Goal: Information Seeking & Learning: Find specific fact

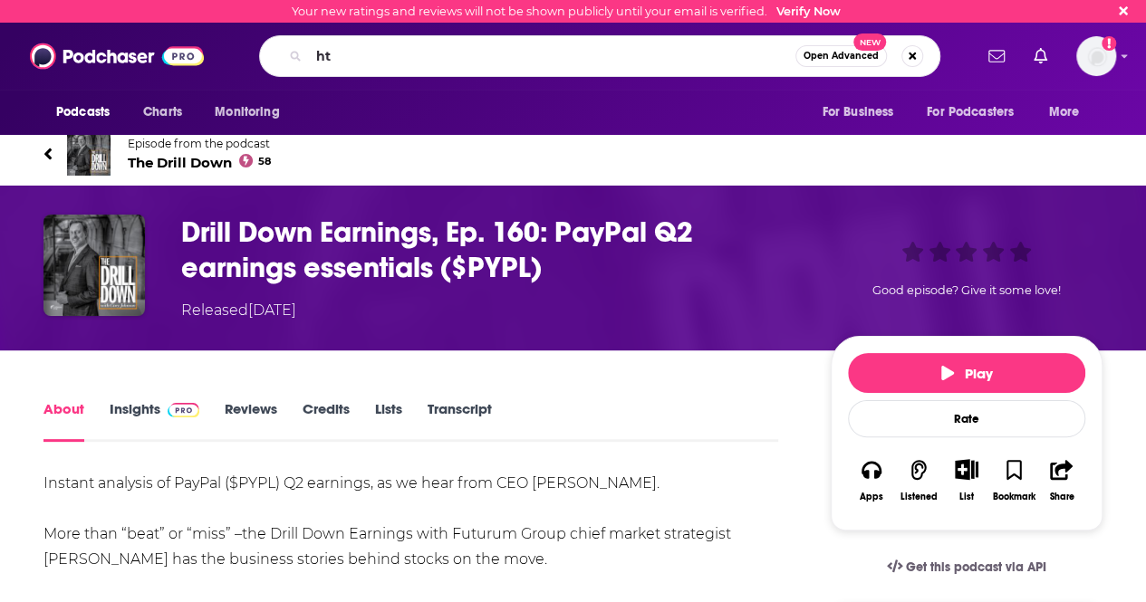
type input "h"
type input "[PERSON_NAME]"
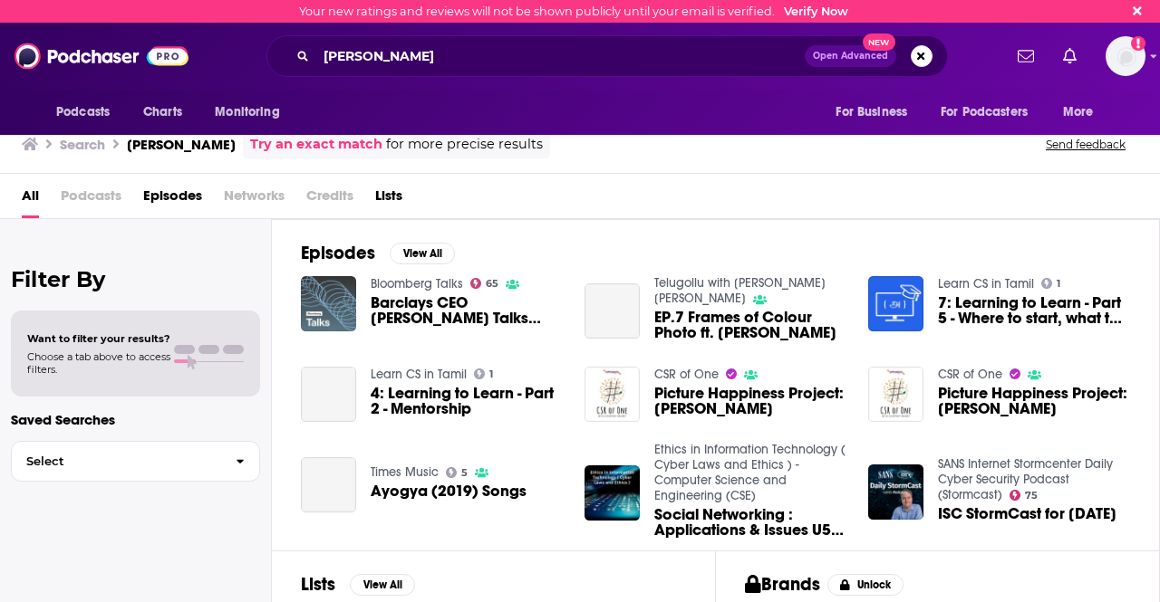
click at [341, 298] on img "Barclays CEO CS Venkatakrishnan Talks Buyback Boosting Guidance" at bounding box center [328, 303] width 55 height 55
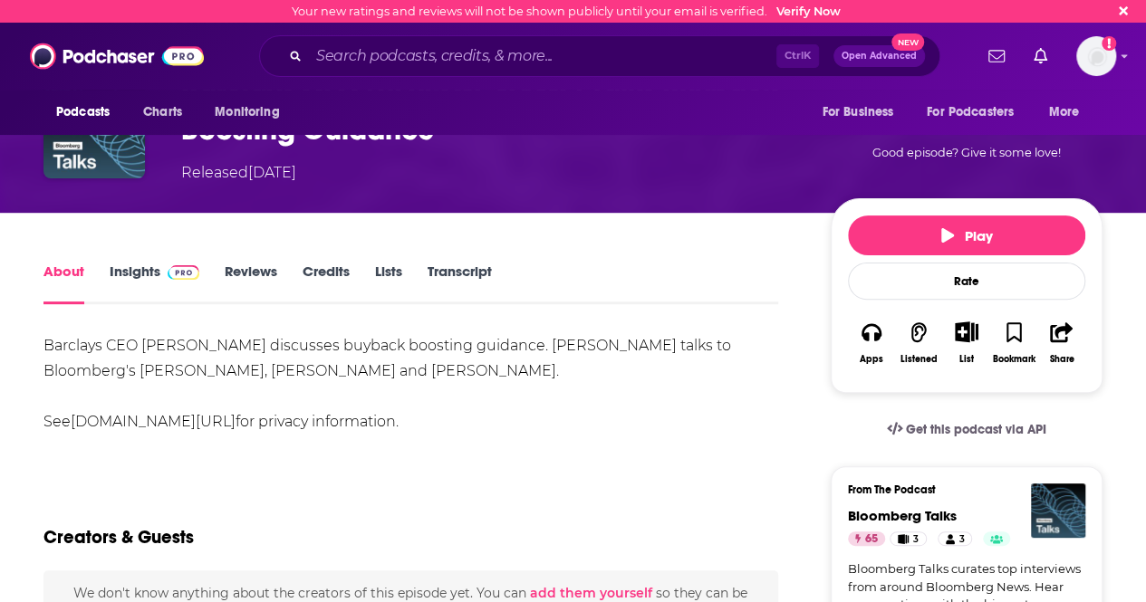
scroll to position [140, 0]
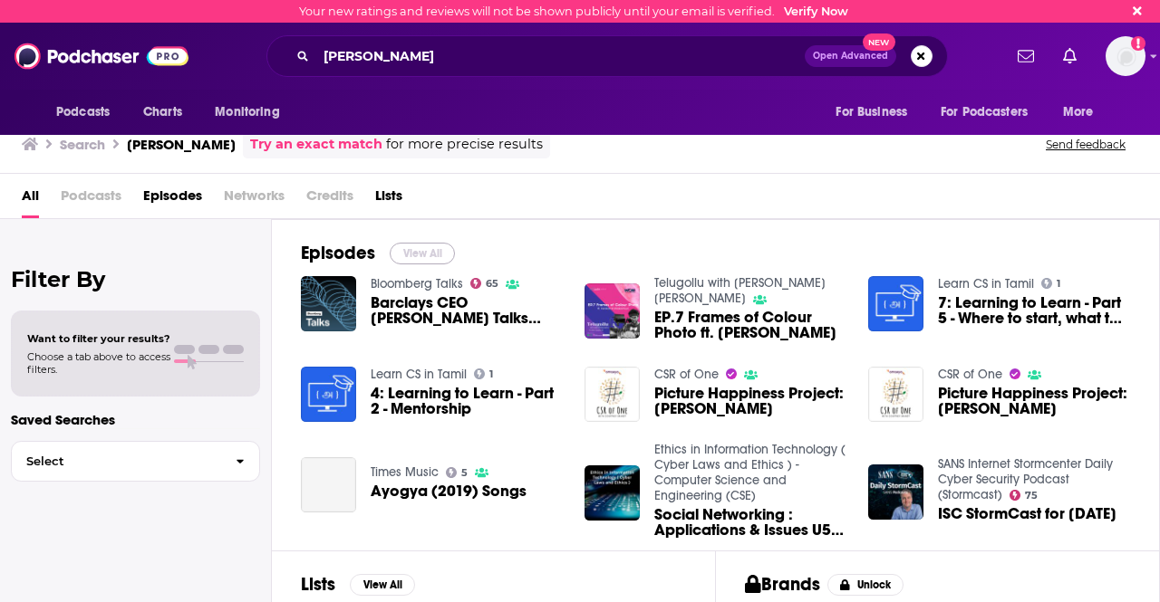
click at [409, 253] on button "View All" at bounding box center [422, 254] width 65 height 22
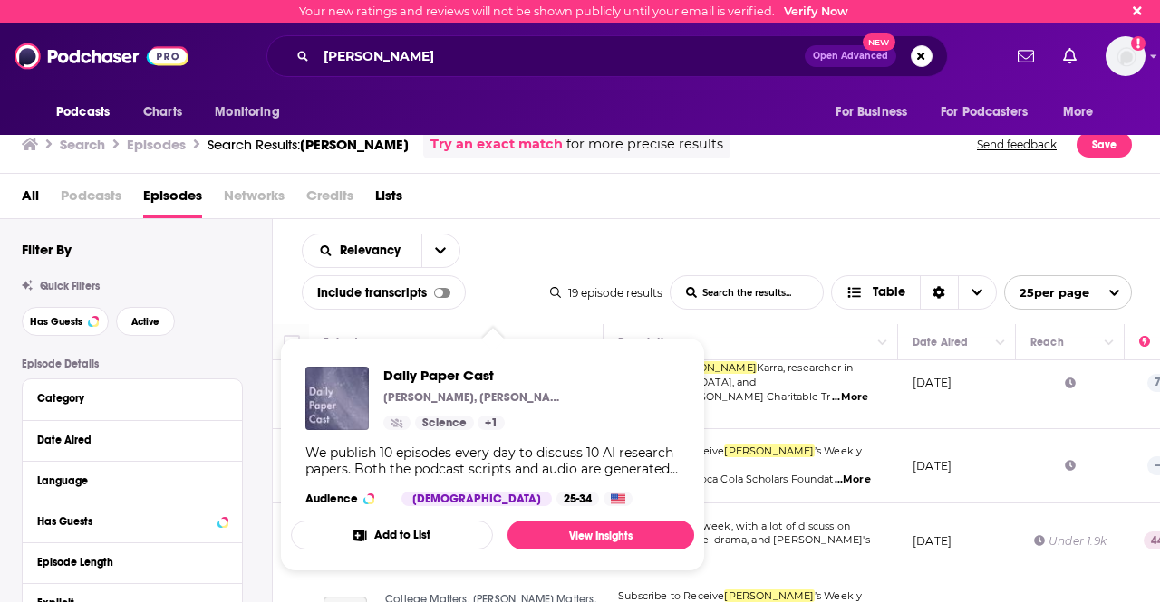
scroll to position [1032, 0]
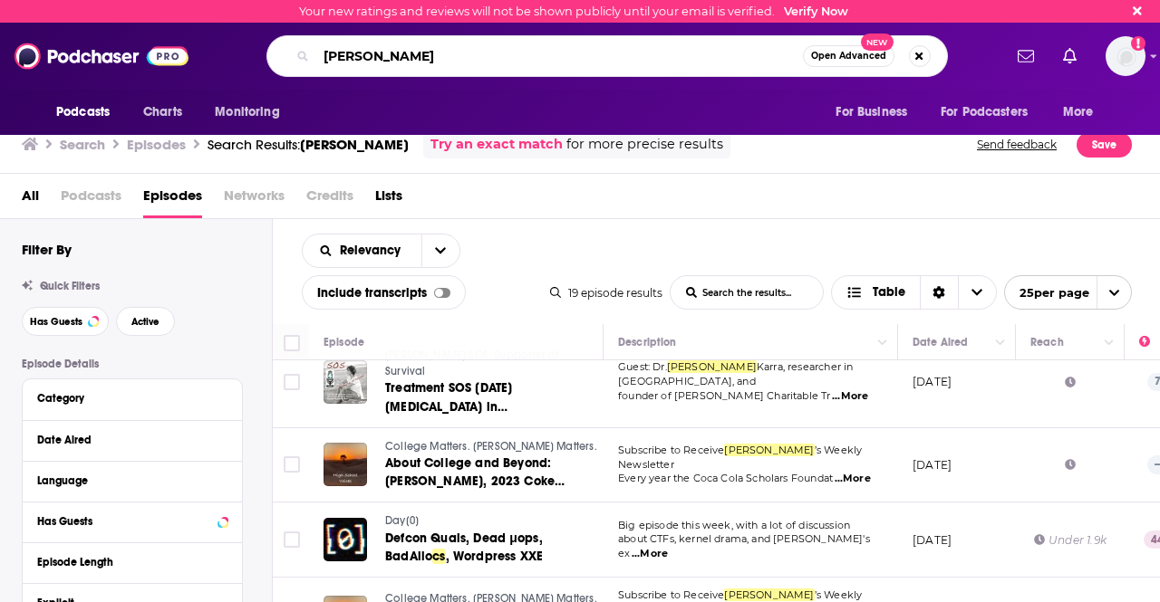
drag, startPoint x: 442, startPoint y: 55, endPoint x: 256, endPoint y: 66, distance: 186.1
click at [256, 66] on div "[PERSON_NAME] Open Advanced New" at bounding box center [606, 56] width 789 height 42
paste input ".[PERSON_NAME]"
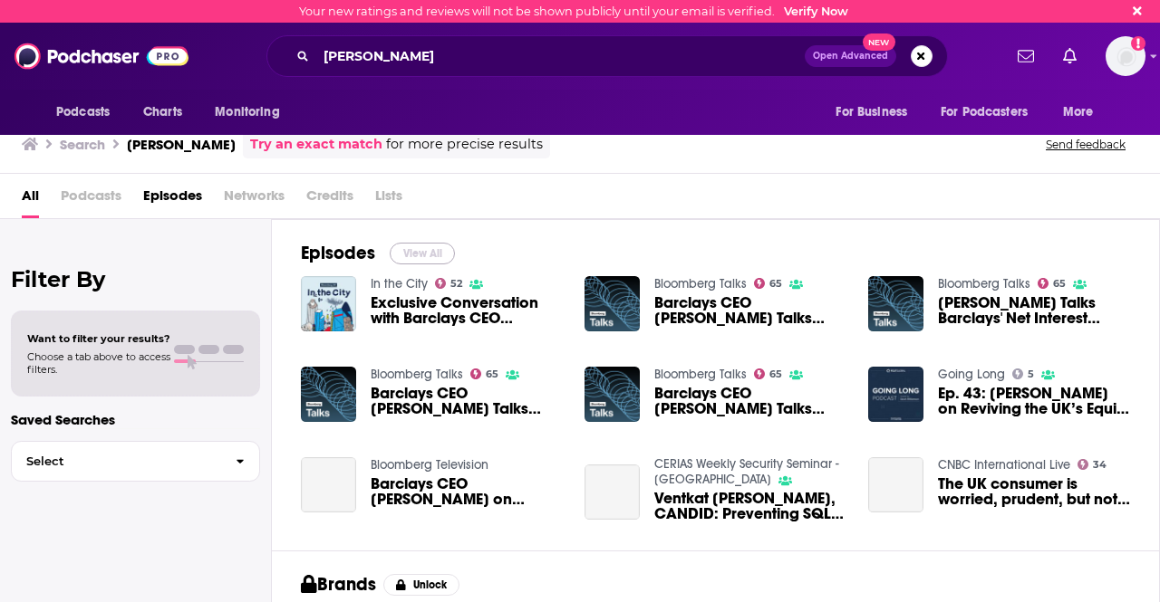
click at [425, 253] on button "View All" at bounding box center [422, 254] width 65 height 22
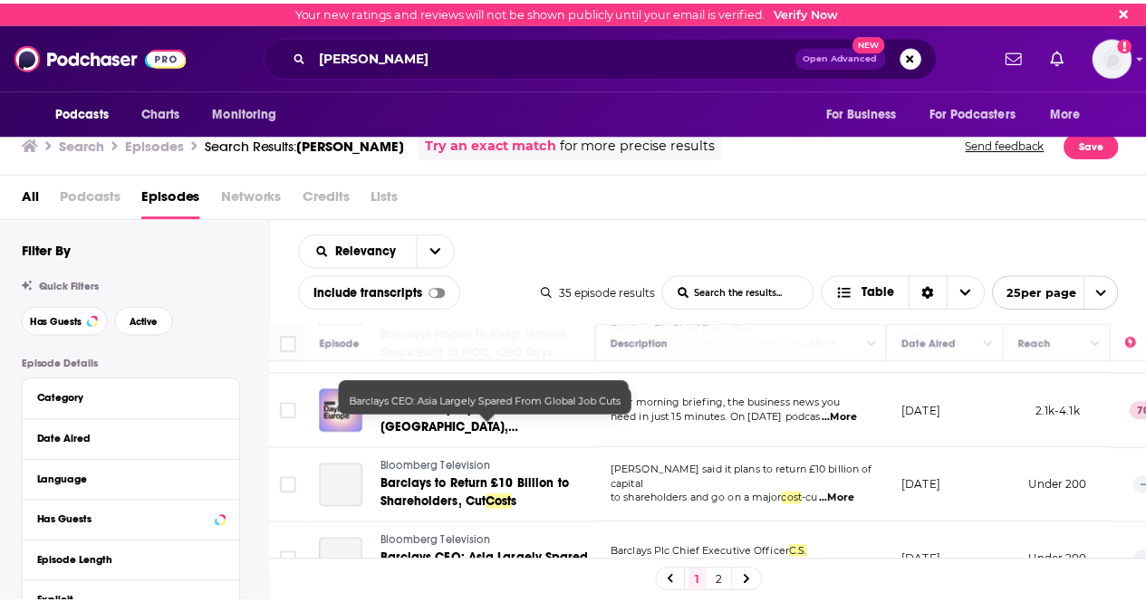
scroll to position [1145, 0]
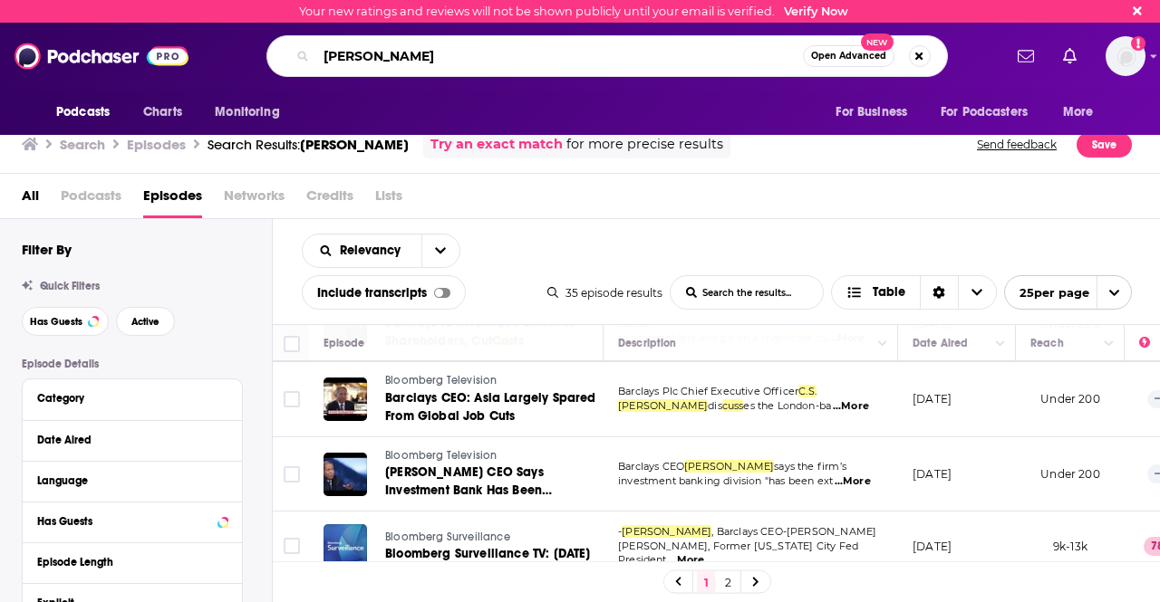
drag, startPoint x: 506, startPoint y: 53, endPoint x: 282, endPoint y: 53, distance: 223.8
click at [282, 53] on div "[PERSON_NAME] Open Advanced New" at bounding box center [606, 56] width 681 height 42
paste input "[PERSON_NAME] Show:"
type input "[PERSON_NAME] Show:"
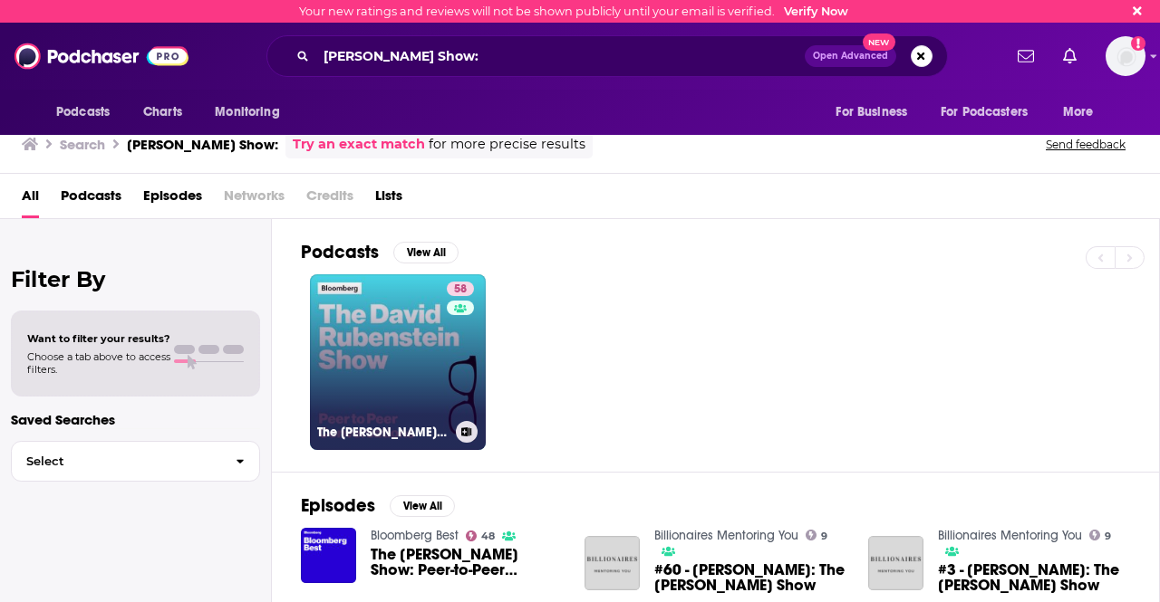
click at [347, 296] on link "58 The [PERSON_NAME] Show" at bounding box center [398, 363] width 176 height 176
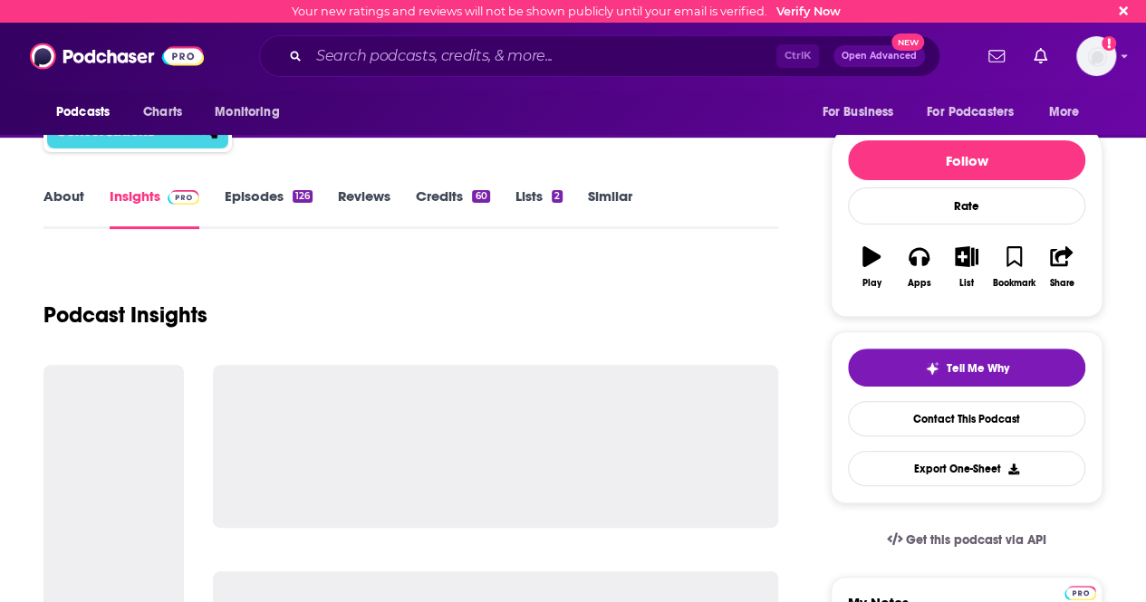
scroll to position [165, 0]
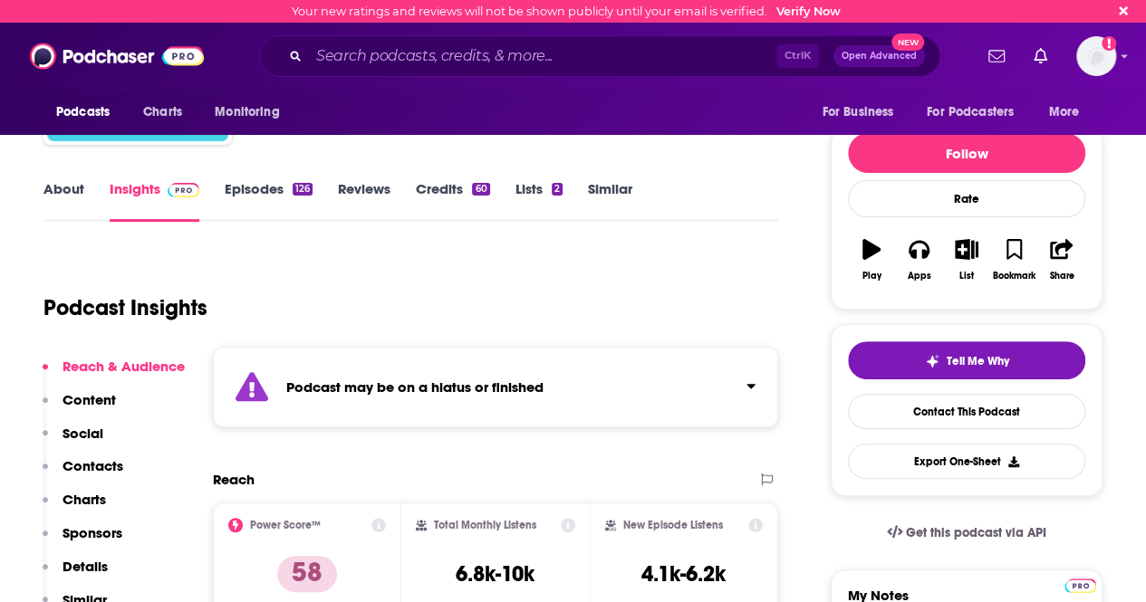
click at [67, 185] on link "About" at bounding box center [63, 201] width 41 height 42
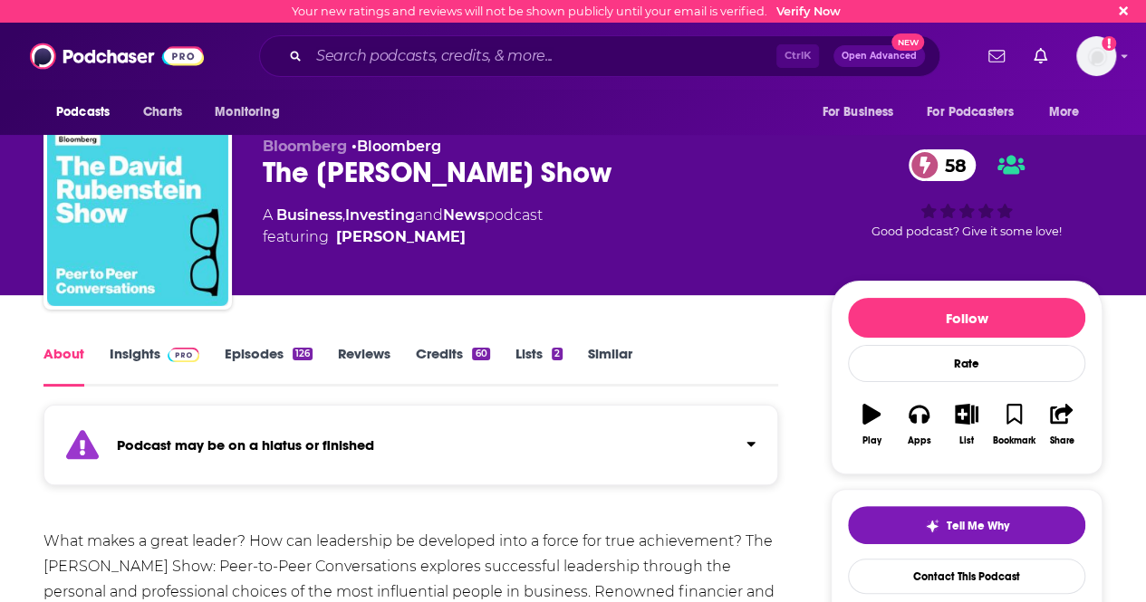
scroll to position [132, 0]
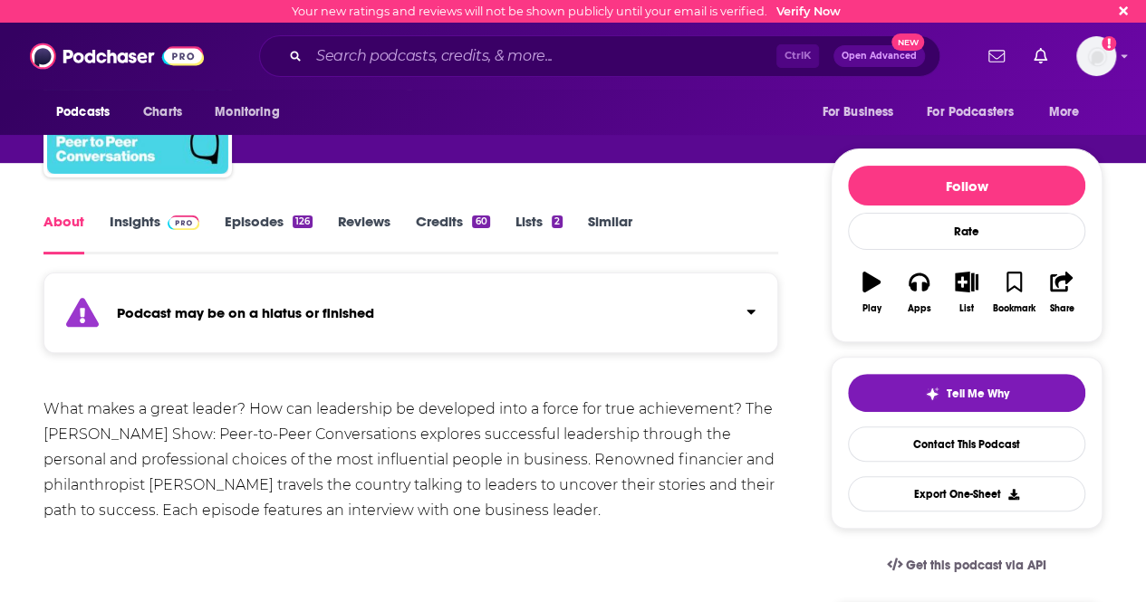
drag, startPoint x: 37, startPoint y: 398, endPoint x: 747, endPoint y: 522, distance: 720.2
copy div "What makes a great leader? How can leadership be developed into a force for tru…"
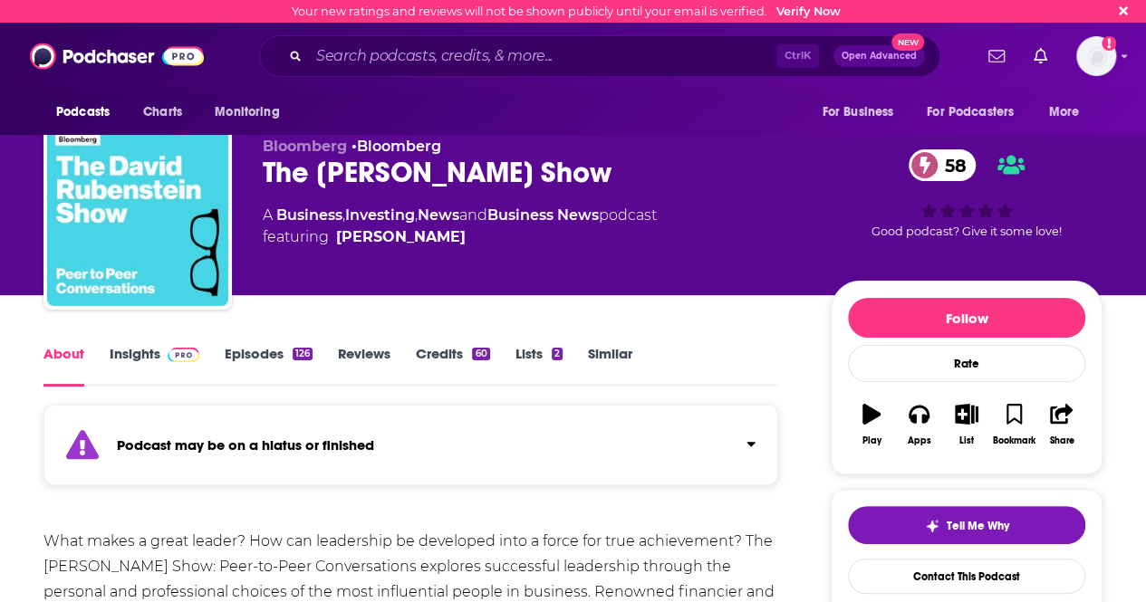
click at [166, 352] on span at bounding box center [179, 353] width 39 height 17
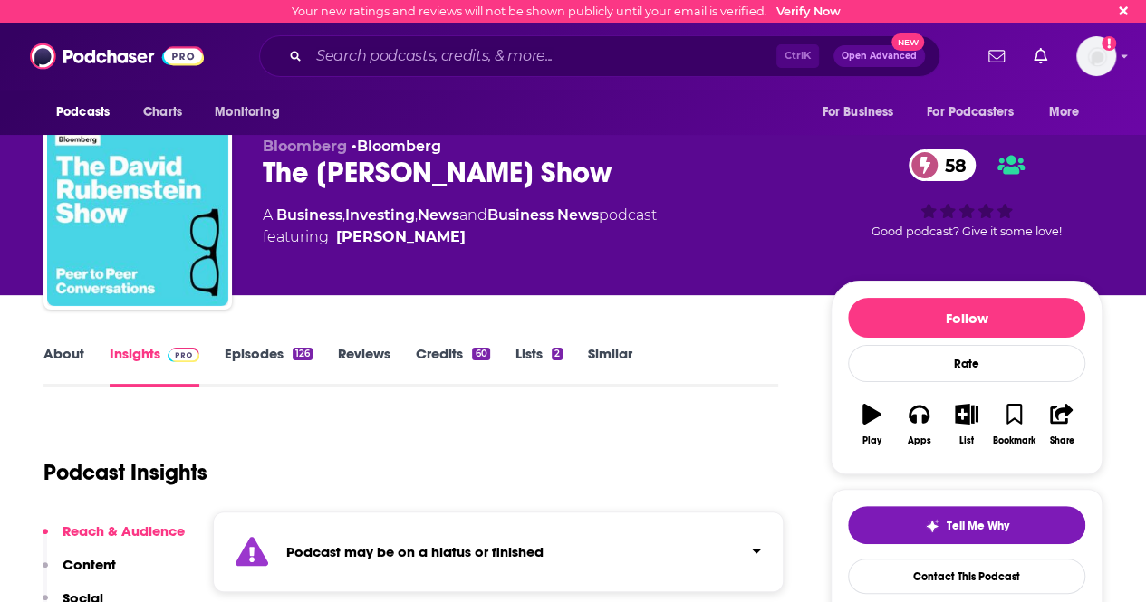
click at [58, 358] on link "About" at bounding box center [63, 366] width 41 height 42
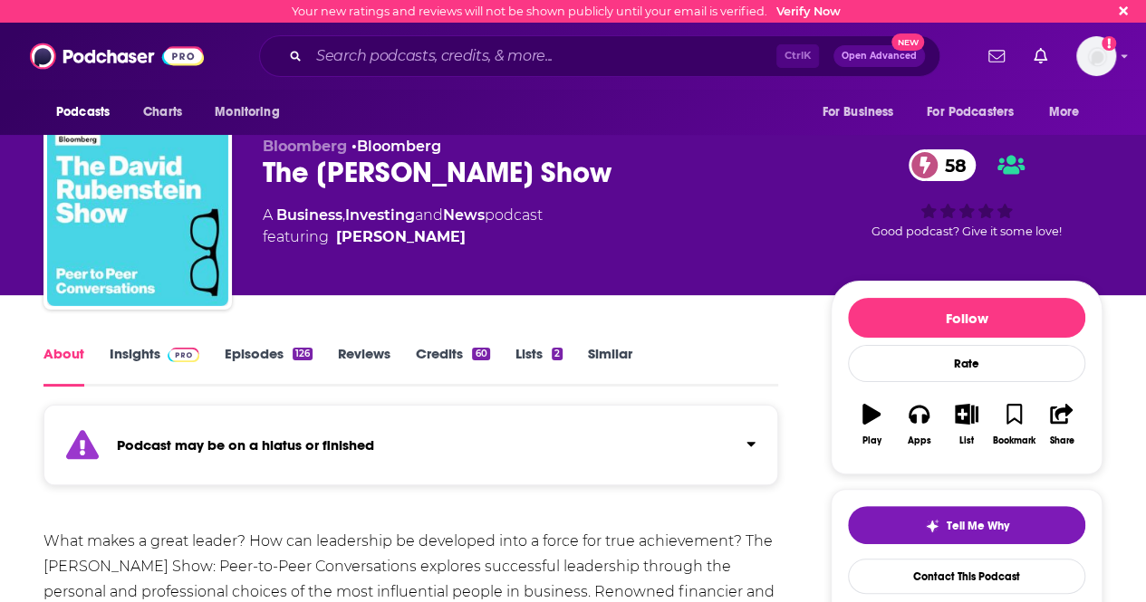
scroll to position [53, 0]
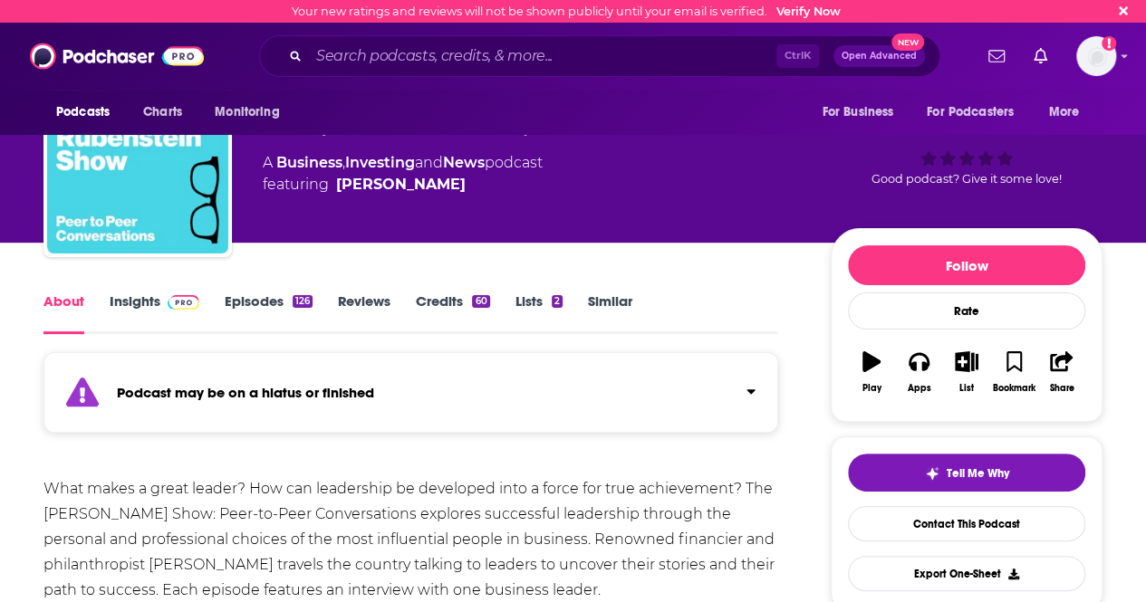
click at [140, 312] on link "Insights" at bounding box center [155, 314] width 90 height 42
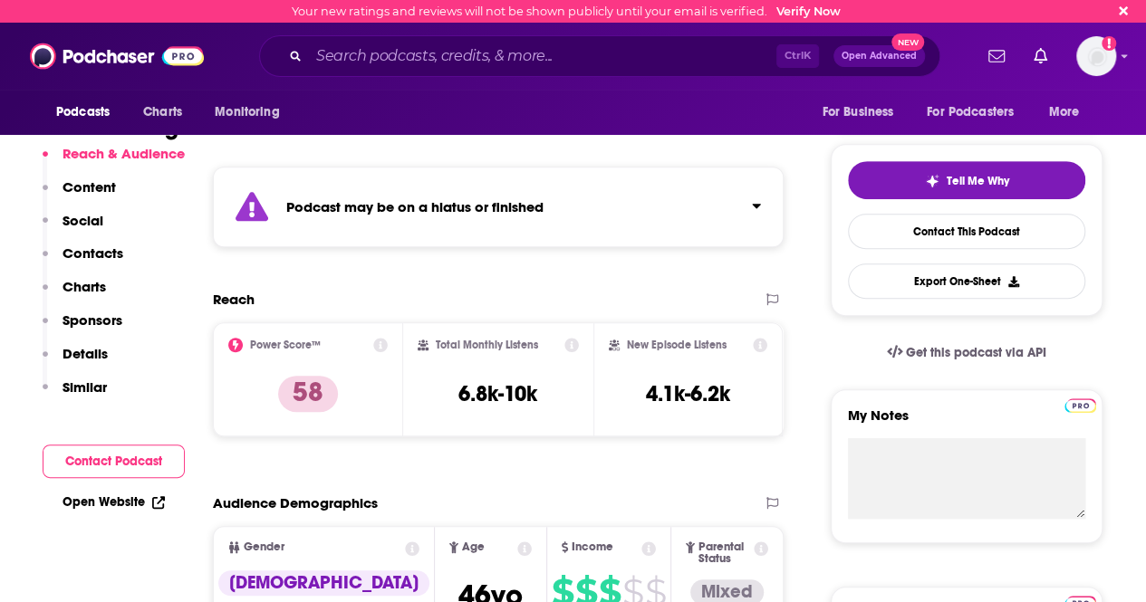
scroll to position [463, 0]
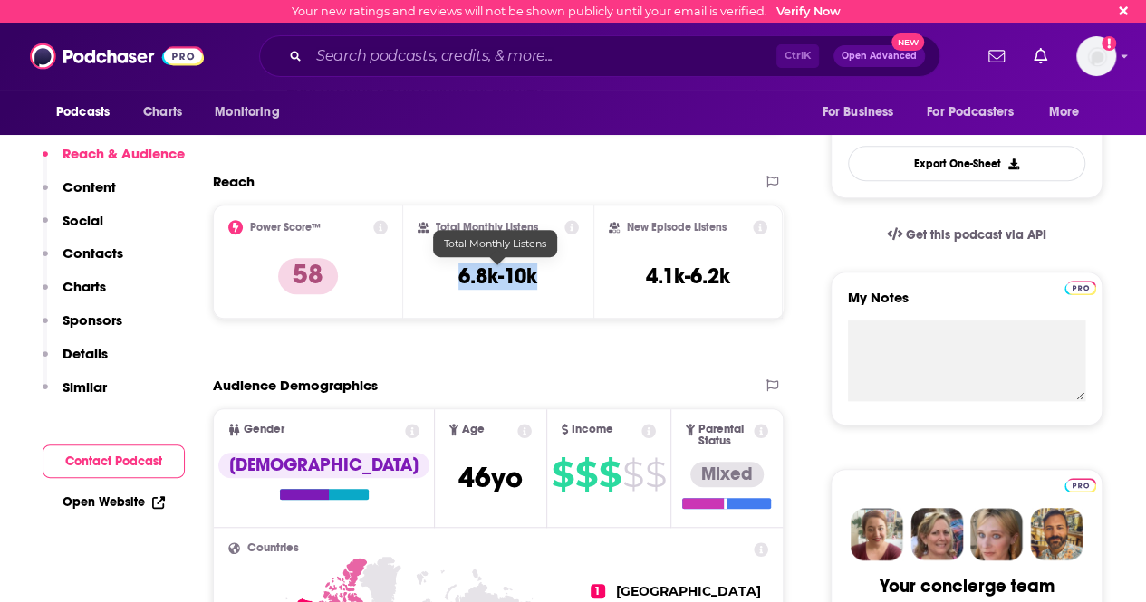
drag, startPoint x: 537, startPoint y: 280, endPoint x: 458, endPoint y: 284, distance: 79.8
click at [458, 284] on h3 "6.8k-10k" at bounding box center [497, 276] width 79 height 27
copy h3 "6.8k-10k"
click at [401, 57] on input "Search podcasts, credits, & more..." at bounding box center [543, 56] width 468 height 29
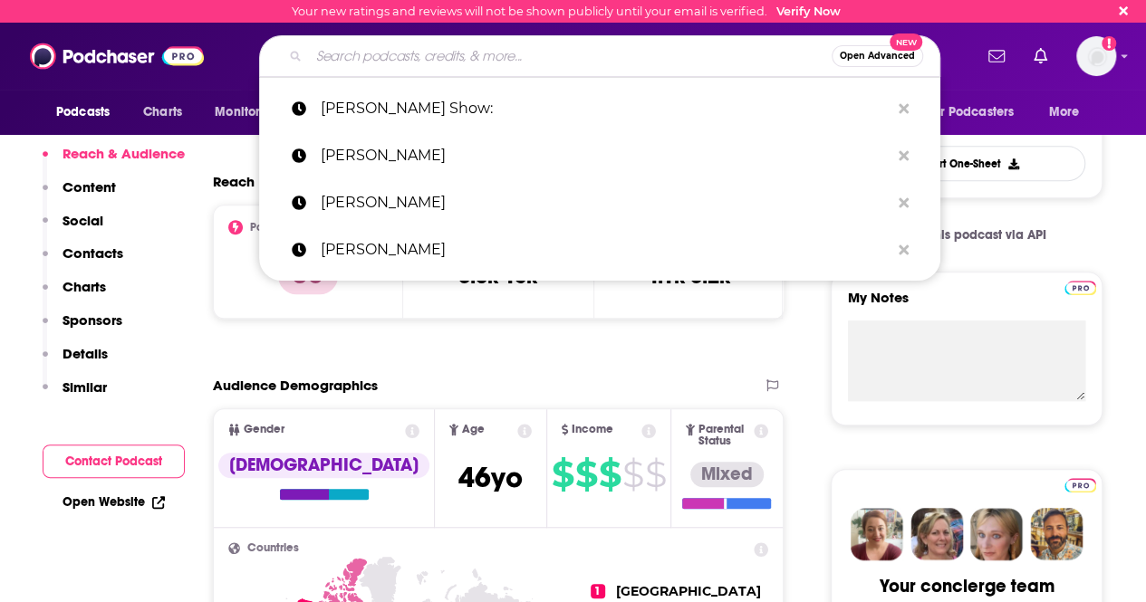
click at [401, 61] on input "Search podcasts, credits, & more..." at bounding box center [570, 56] width 523 height 29
paste input "[PERSON_NAME]"
type input "[PERSON_NAME]"
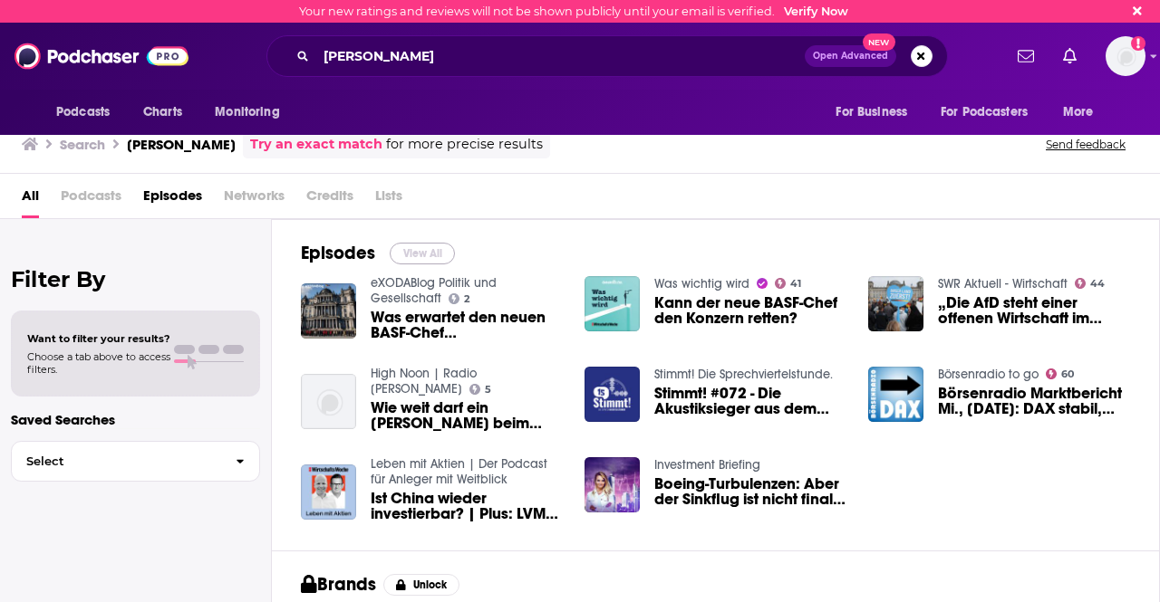
click at [426, 246] on button "View All" at bounding box center [422, 254] width 65 height 22
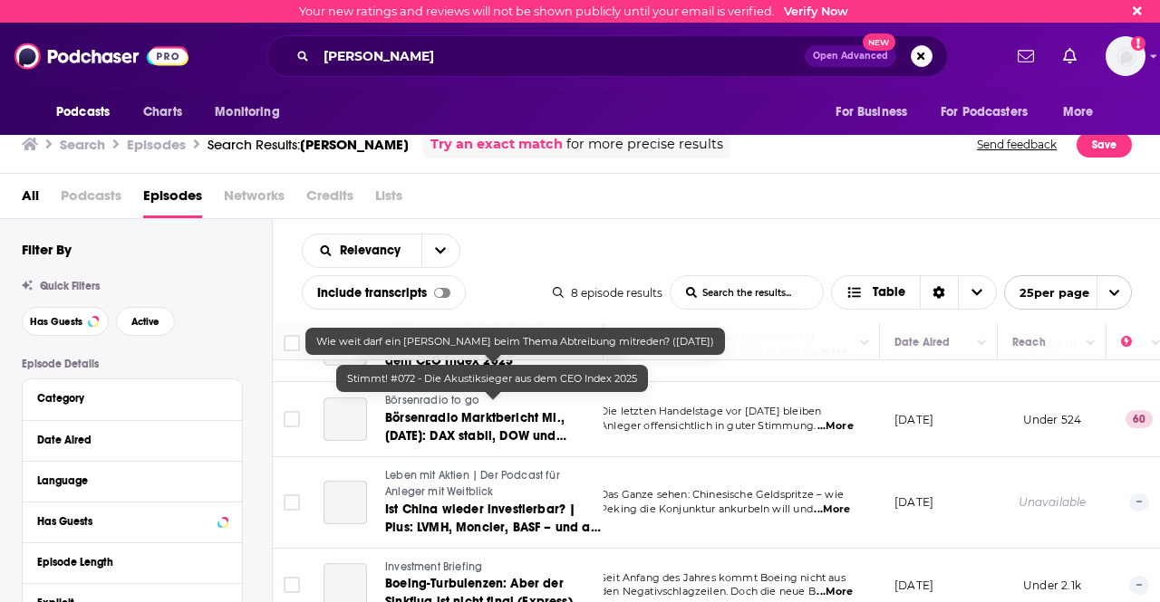
scroll to position [356, 18]
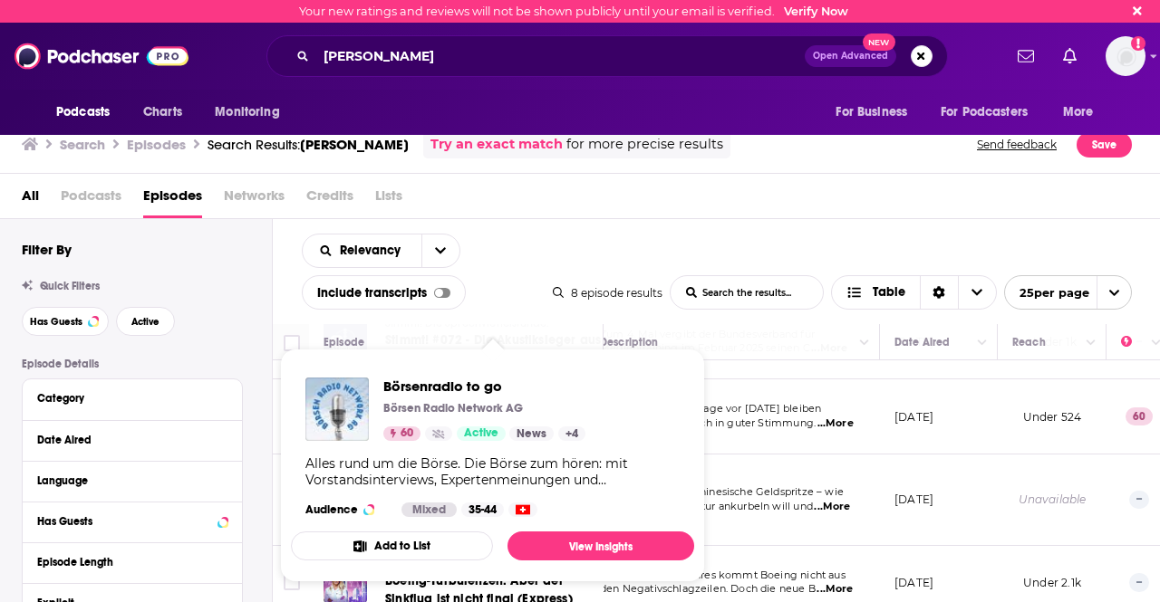
click at [652, 361] on span "Börsenradio to go Börsen Radio Network AG 60 Active News + 4 Alles rund um die …" at bounding box center [492, 466] width 403 height 234
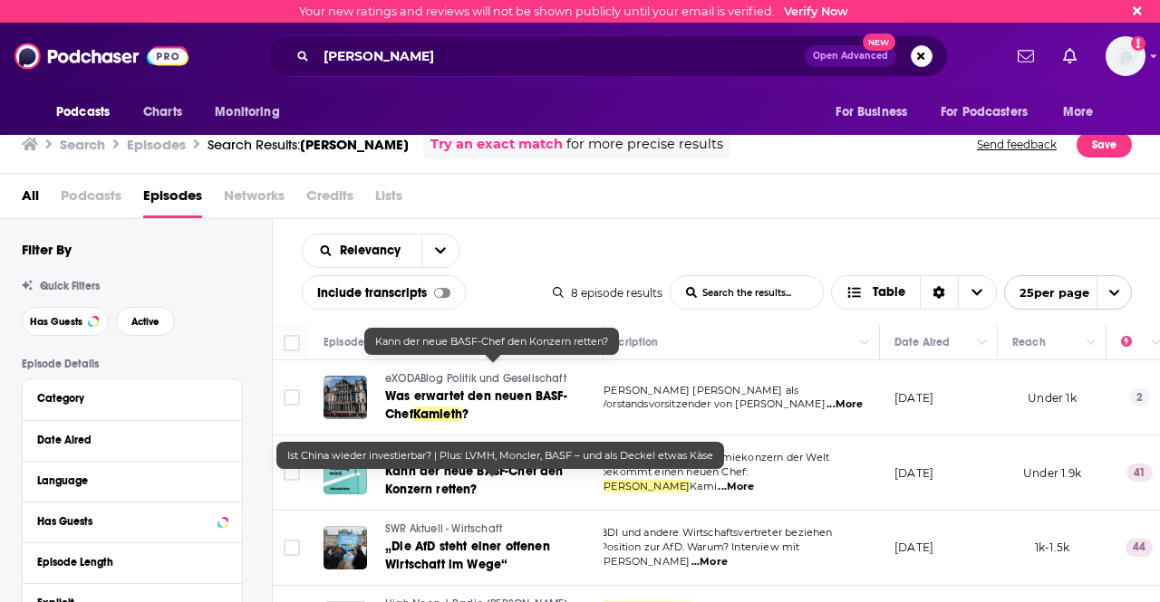
scroll to position [377, 18]
